Goal: Find specific page/section: Find specific page/section

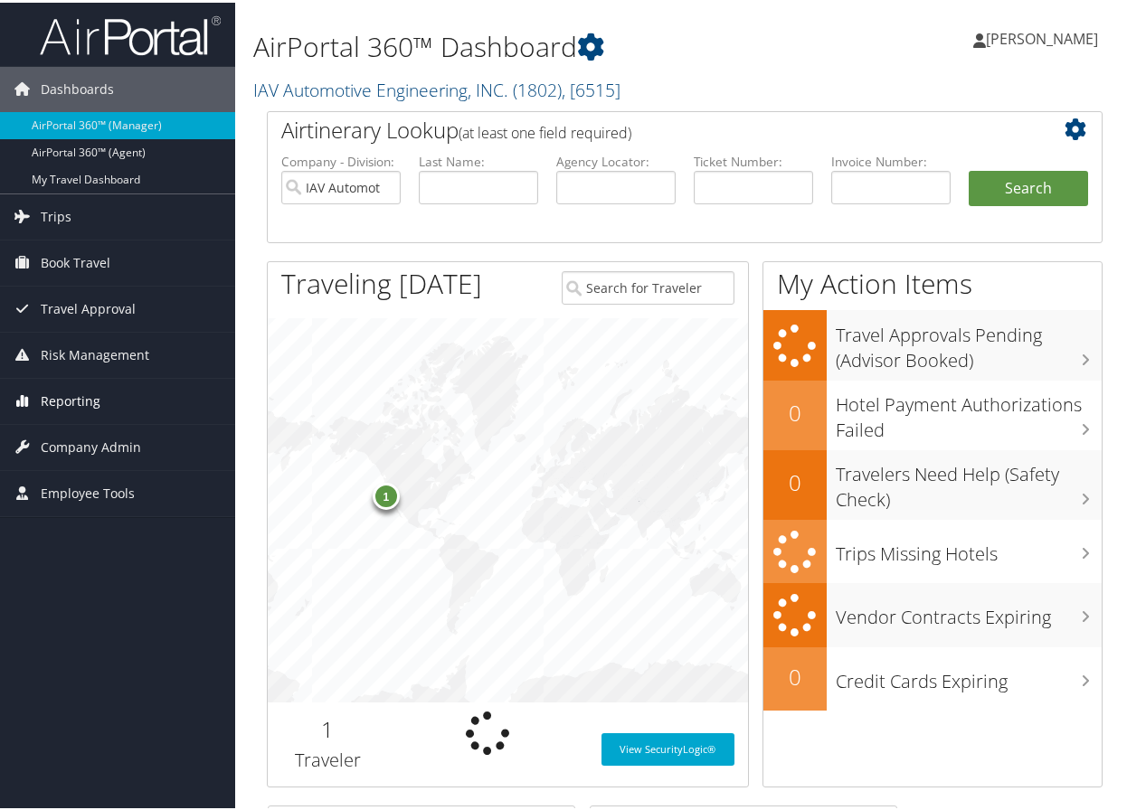
click at [110, 395] on link "Reporting" at bounding box center [117, 398] width 235 height 45
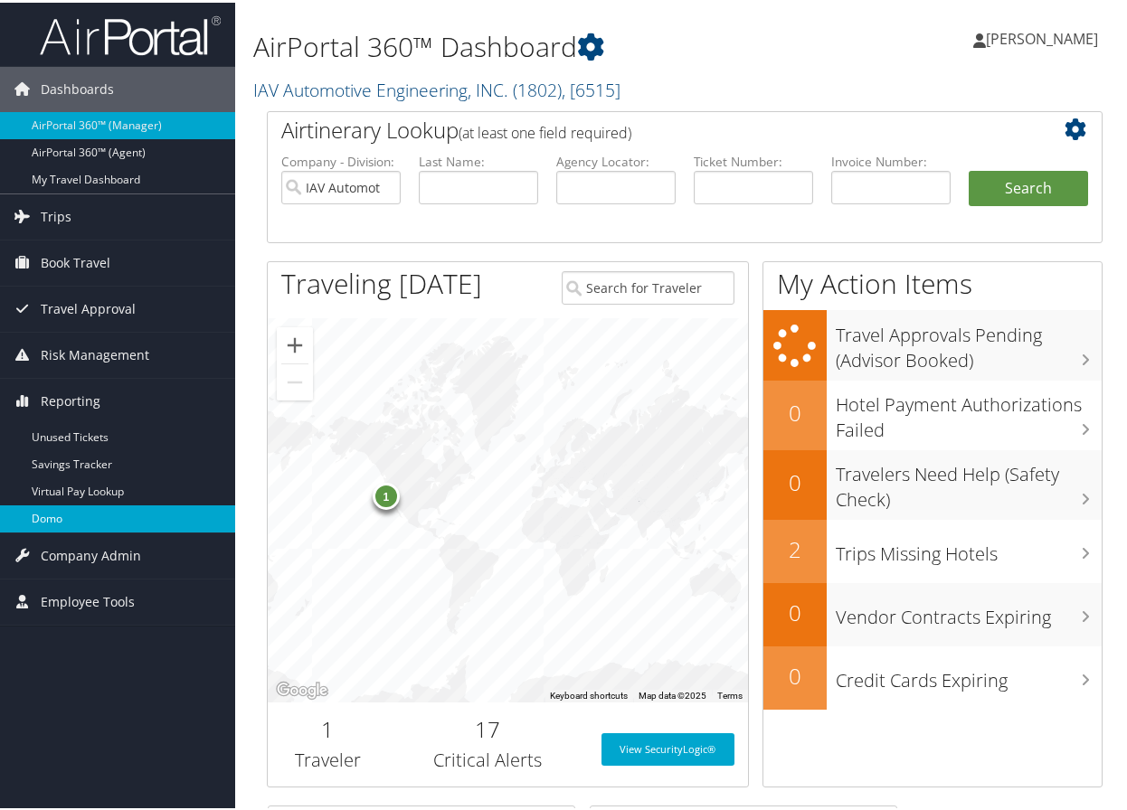
click at [78, 511] on link "Domo" at bounding box center [117, 516] width 235 height 27
